Goal: Task Accomplishment & Management: Manage account settings

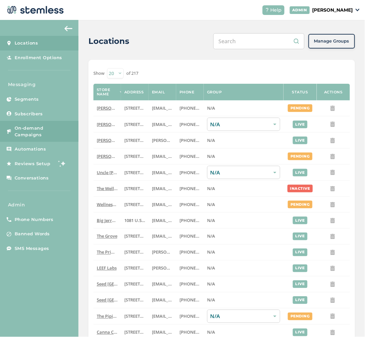
click at [30, 127] on span "On-demand Campaigns" at bounding box center [43, 131] width 57 height 13
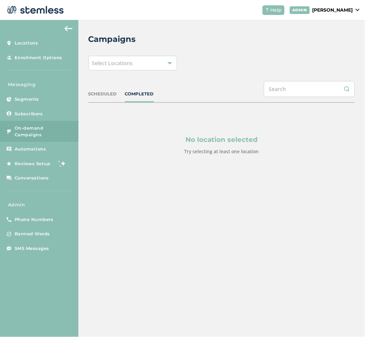
click at [144, 63] on div "Select Locations" at bounding box center [132, 63] width 89 height 15
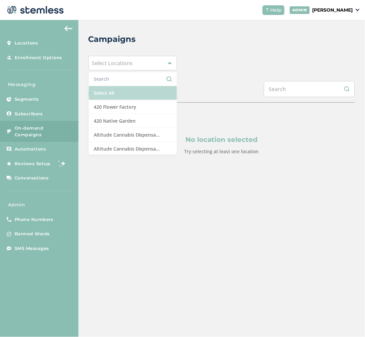
click at [144, 97] on li "Select All" at bounding box center [133, 93] width 88 height 14
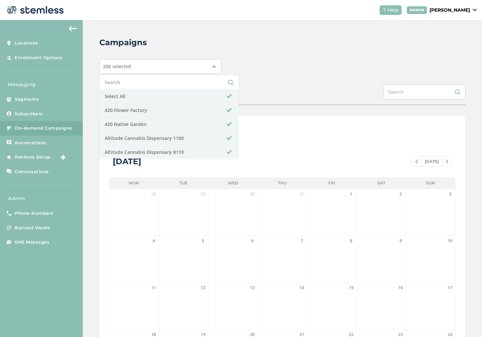
click at [87, 177] on div "Campaigns 206 selected Select All 420 Flower Factory 420 Native Garden Altitude…" at bounding box center [282, 235] width 399 height 430
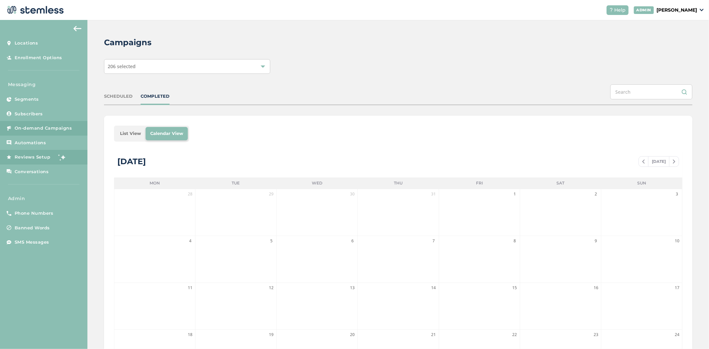
click at [35, 157] on span "Reviews Setup" at bounding box center [33, 157] width 36 height 7
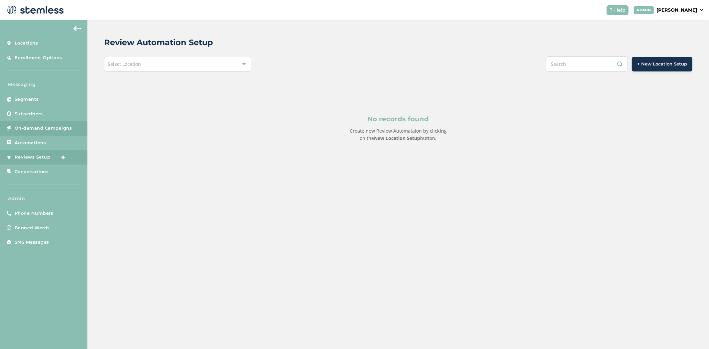
click at [35, 127] on span "On-demand Campaigns" at bounding box center [44, 128] width 58 height 7
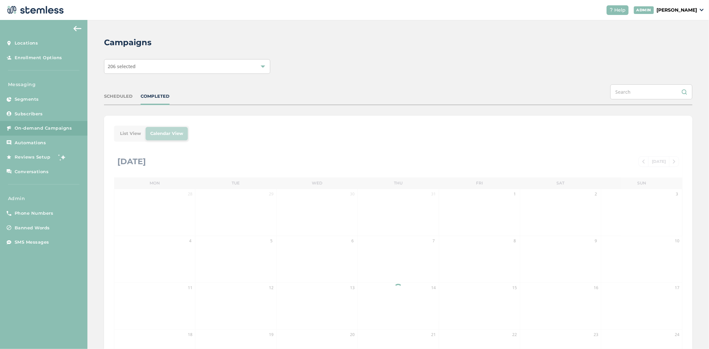
click at [164, 66] on div "206 selected" at bounding box center [187, 66] width 166 height 15
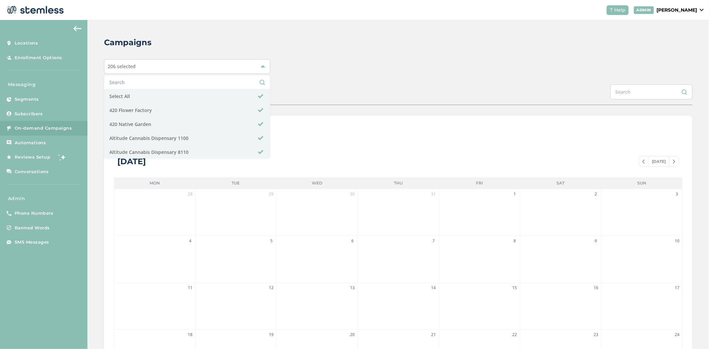
click at [365, 62] on div "206 selected Select All 420 Flower Factory 420 Native Garden Altitude Cannabis …" at bounding box center [398, 66] width 588 height 15
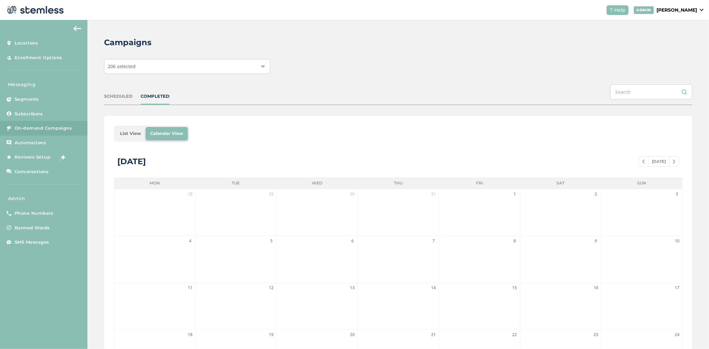
click at [143, 136] on li "List View" at bounding box center [130, 133] width 30 height 13
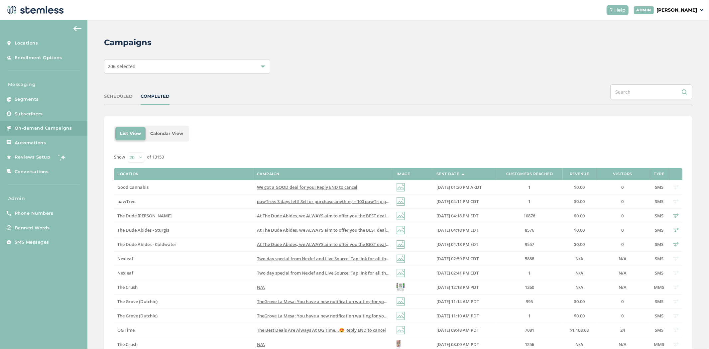
click at [131, 157] on select "20 50 100" at bounding box center [136, 157] width 17 height 10
select select "100"
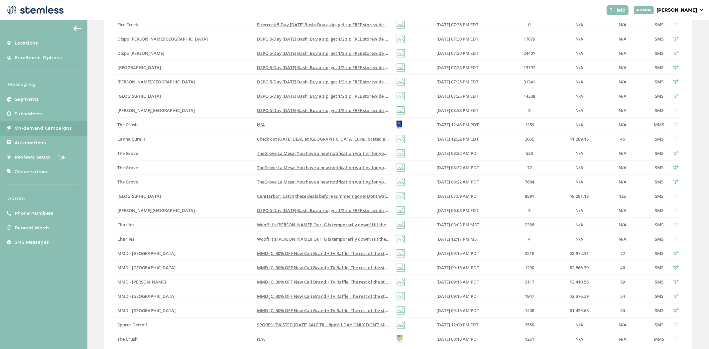
scroll to position [406, 0]
click at [287, 197] on span "CanHarbor: Catch these deals before summer's gone! Dont wait - limited time off…" at bounding box center [378, 196] width 243 height 6
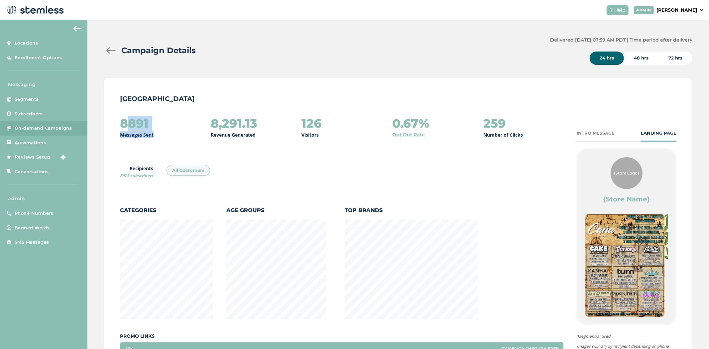
drag, startPoint x: 152, startPoint y: 128, endPoint x: 122, endPoint y: 127, distance: 30.0
click at [122, 127] on div "8891 Messages Sent" at bounding box center [160, 128] width 80 height 22
drag, startPoint x: 328, startPoint y: 128, endPoint x: 297, endPoint y: 127, distance: 31.3
click at [297, 127] on div "8891 Messages Sent 8,291.13 Revenue Generated 126 Visitors 0.67% Opt Out Rate 2…" at bounding box center [341, 128] width 443 height 22
drag, startPoint x: 267, startPoint y: 125, endPoint x: 204, endPoint y: 123, distance: 62.5
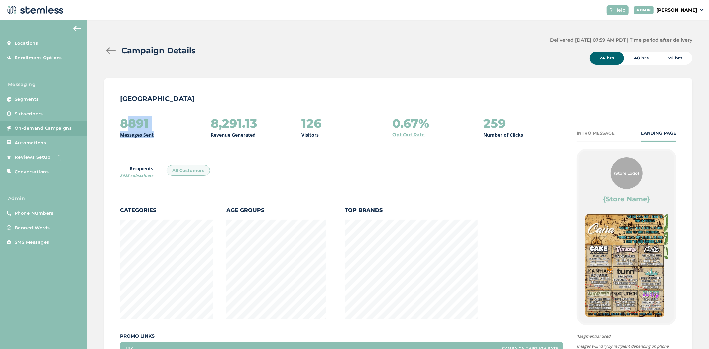
click at [204, 123] on div "8891 Messages Sent 8,291.13 Revenue Generated 126 Visitors 0.67% Opt Out Rate 2…" at bounding box center [341, 128] width 443 height 22
drag, startPoint x: 433, startPoint y: 125, endPoint x: 406, endPoint y: 124, distance: 26.6
click at [365, 124] on div "0.67% Opt Out Rate" at bounding box center [433, 128] width 80 height 22
drag, startPoint x: 520, startPoint y: 125, endPoint x: 489, endPoint y: 128, distance: 31.7
click at [365, 128] on div "259 Number of Clicks" at bounding box center [523, 128] width 80 height 22
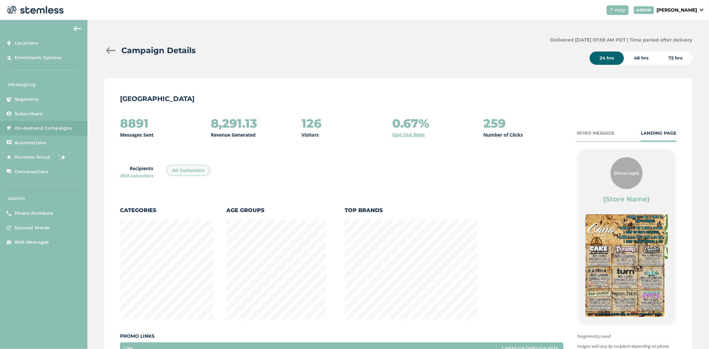
drag, startPoint x: 580, startPoint y: 129, endPoint x: 579, endPoint y: 144, distance: 15.7
click at [365, 129] on div "8891 Messages Sent 8,291.13 Revenue Generated 126 Visitors 0.67% Opt Out Rate 2…" at bounding box center [398, 281] width 557 height 328
click at [365, 134] on div "INTRO MESSAGE" at bounding box center [596, 133] width 38 height 7
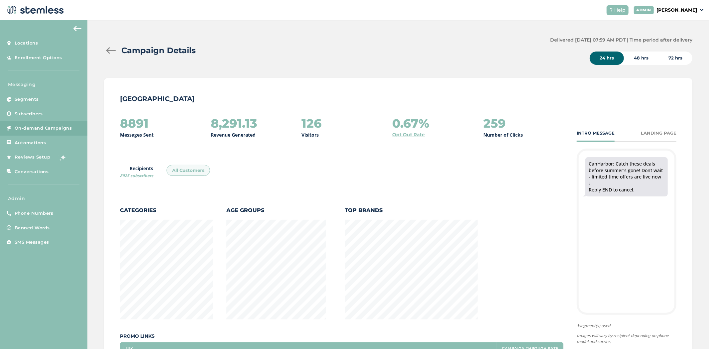
scroll to position [332079, 331871]
click at [365, 137] on div "INTRO MESSAGE LANDING PAGE" at bounding box center [627, 136] width 100 height 12
click at [365, 132] on div "LANDING PAGE" at bounding box center [659, 133] width 36 height 7
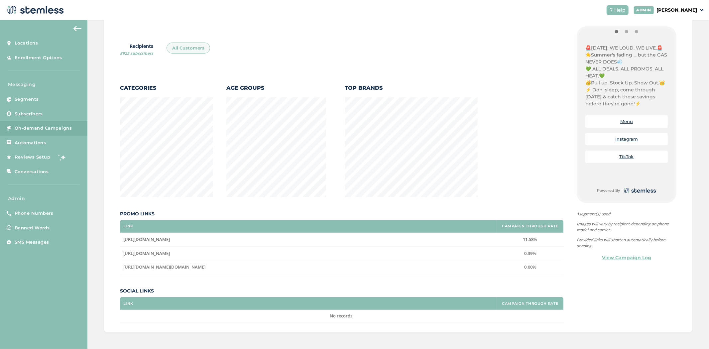
drag, startPoint x: 534, startPoint y: 238, endPoint x: 481, endPoint y: 235, distance: 52.6
click at [365, 235] on tr "[URL][DOMAIN_NAME] 11.58%" at bounding box center [341, 240] width 443 height 14
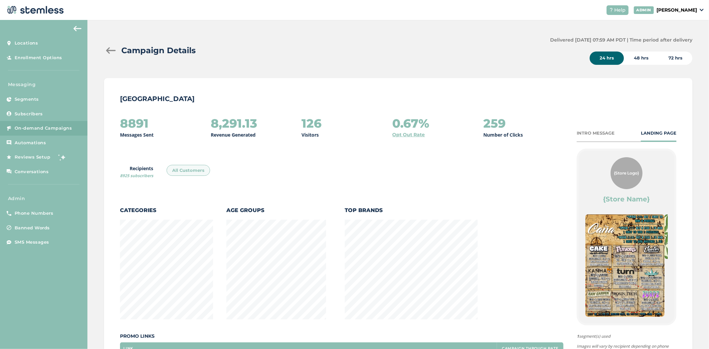
click at [23, 121] on link "On-demand Campaigns" at bounding box center [43, 128] width 87 height 15
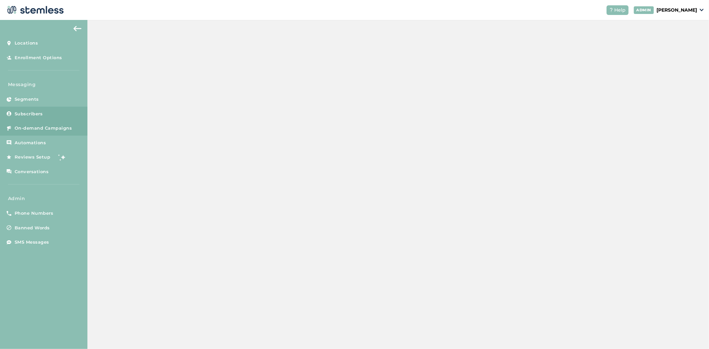
click at [28, 112] on span "Subscribers" at bounding box center [29, 114] width 28 height 7
select select "100"
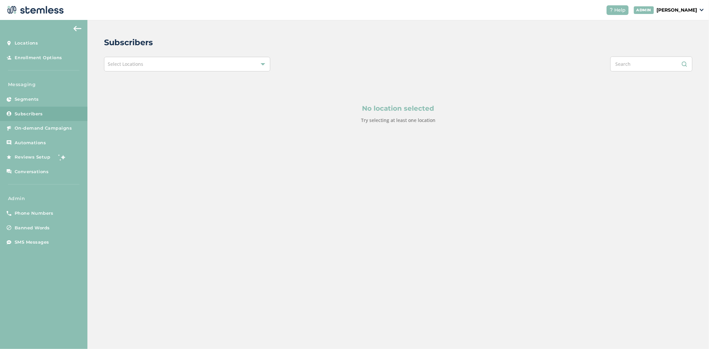
click at [188, 62] on div "Select Locations" at bounding box center [187, 64] width 166 height 15
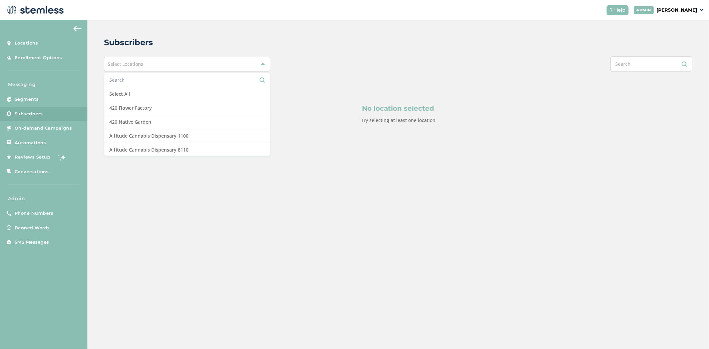
drag, startPoint x: 705, startPoint y: 0, endPoint x: 559, endPoint y: 41, distance: 152.0
click at [365, 43] on div "Subscribers" at bounding box center [395, 43] width 583 height 12
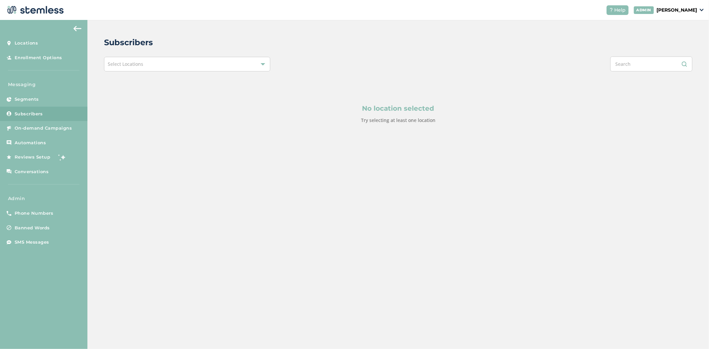
click at [365, 13] on p "[PERSON_NAME]" at bounding box center [677, 10] width 41 height 7
click at [365, 47] on span "Impersonate" at bounding box center [680, 48] width 33 height 7
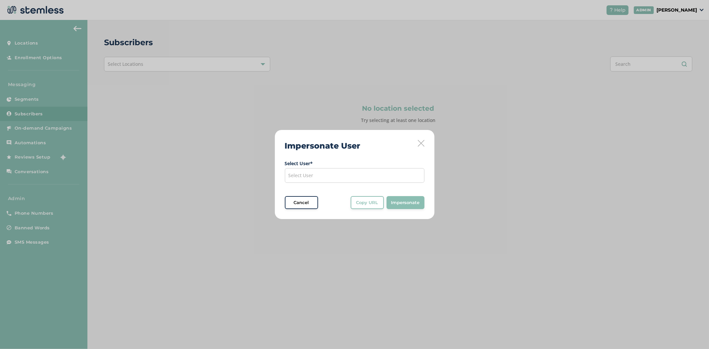
click at [338, 176] on div "Select User" at bounding box center [355, 175] width 140 height 15
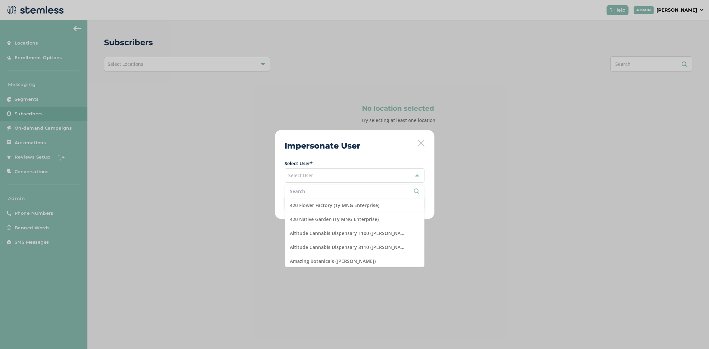
click at [328, 185] on li at bounding box center [354, 192] width 139 height 14
click at [323, 191] on input "text" at bounding box center [354, 191] width 129 height 7
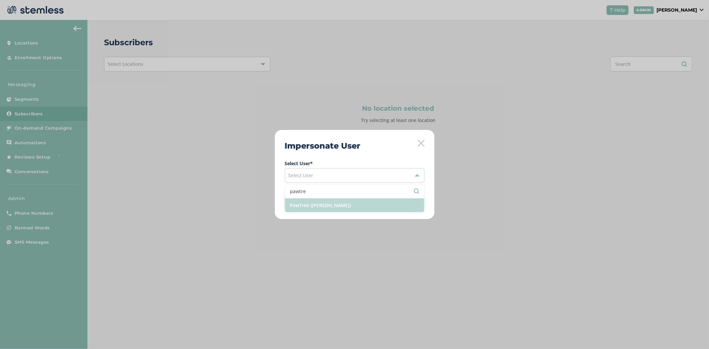
type input "pawtre"
click at [332, 203] on li "PawTree ([PERSON_NAME])" at bounding box center [354, 205] width 139 height 14
click at [365, 200] on span "Impersonate" at bounding box center [405, 202] width 29 height 7
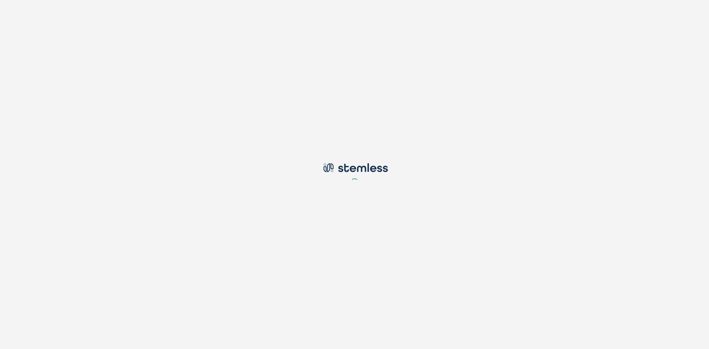
type input "[PERSON_NAME][EMAIL_ADDRESS][DOMAIN_NAME]"
